Goal: Navigation & Orientation: Find specific page/section

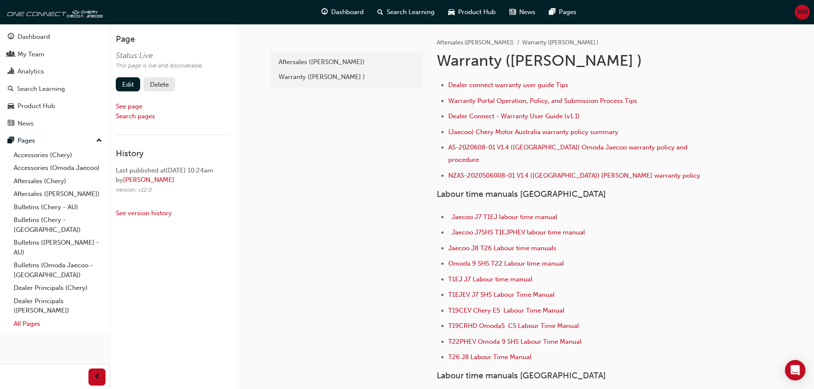
click at [30, 317] on link "All Pages" at bounding box center [57, 323] width 95 height 13
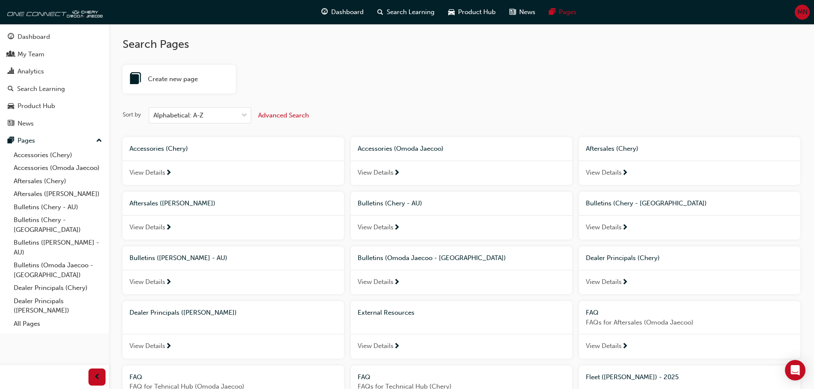
click at [394, 313] on span "External Resources" at bounding box center [386, 313] width 57 height 8
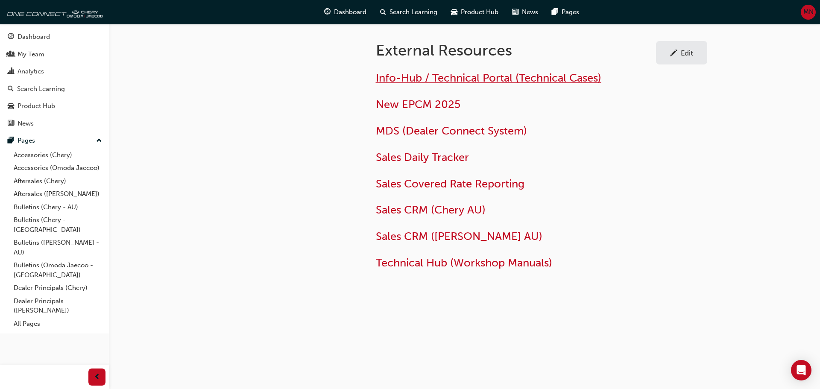
click at [410, 79] on span "Info-Hub / Technical Portal (Technical Cases)" at bounding box center [489, 77] width 226 height 13
